Goal: Find specific page/section: Find specific page/section

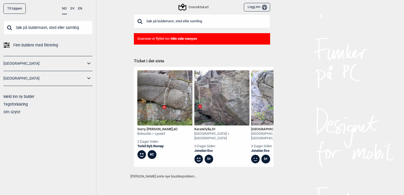
click at [178, 24] on input "text" at bounding box center [202, 21] width 136 height 14
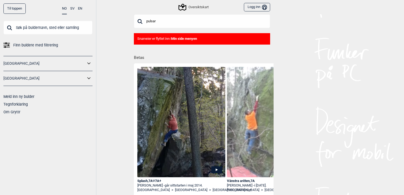
type input "pulsar"
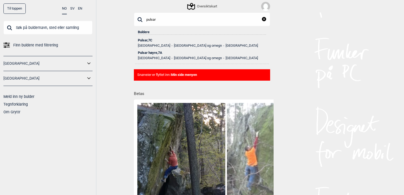
click at [145, 39] on div "Pulsar , 7C" at bounding box center [202, 40] width 128 height 4
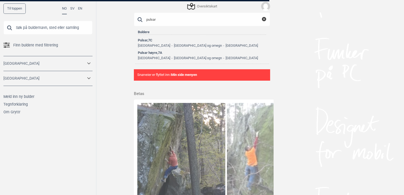
scroll to position [42, 0]
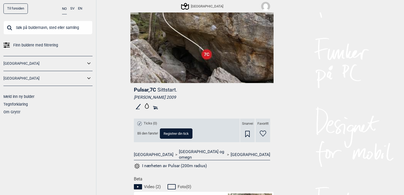
scroll to position [42, 0]
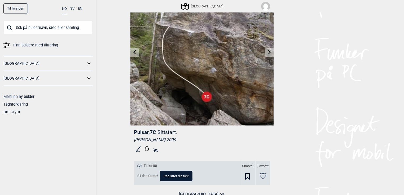
click at [136, 56] on link at bounding box center [134, 52] width 8 height 9
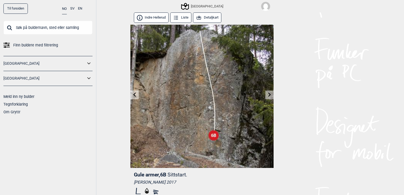
click at [275, 103] on div "Til forsiden NO SV EN Finn buldere med filtrering [GEOGRAPHIC_DATA] [GEOGRAPHIC…" at bounding box center [202, 97] width 404 height 195
click at [275, 94] on div "Til forsiden NO SV EN Finn buldere med filtrering [GEOGRAPHIC_DATA] [GEOGRAPHIC…" at bounding box center [202, 97] width 404 height 195
click at [270, 95] on icon at bounding box center [269, 94] width 3 height 4
